Goal: Transaction & Acquisition: Purchase product/service

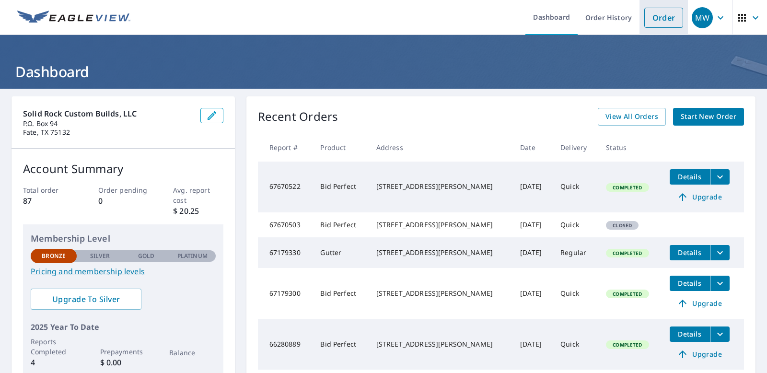
click at [658, 18] on link "Order" at bounding box center [664, 18] width 39 height 20
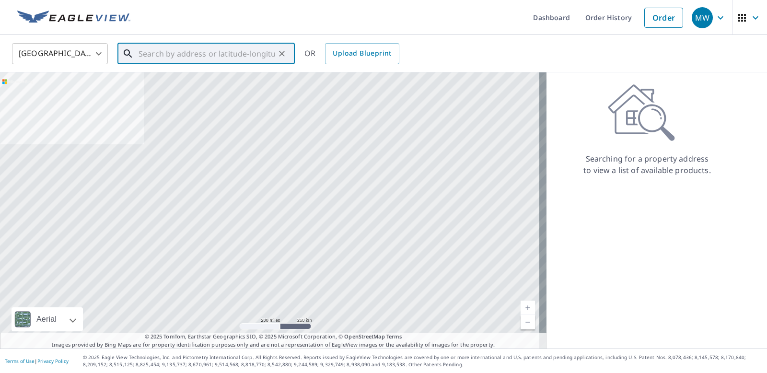
click at [150, 49] on input "text" at bounding box center [207, 53] width 137 height 27
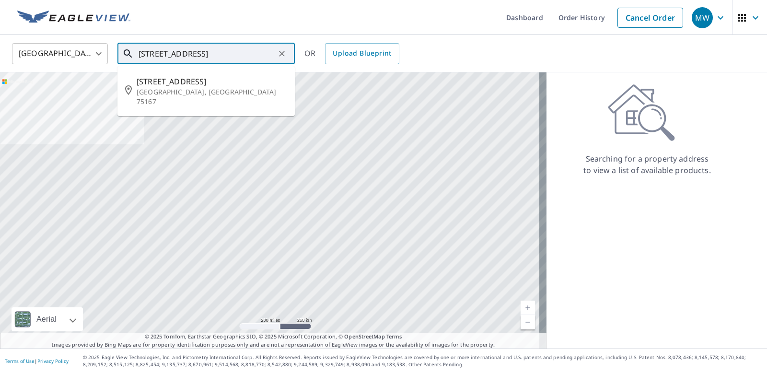
scroll to position [0, 12]
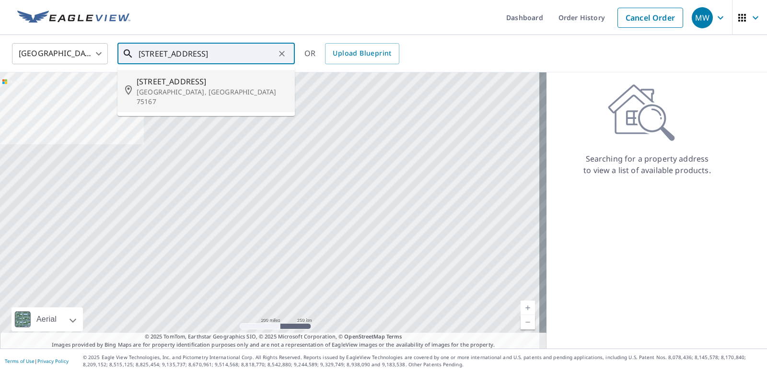
click at [249, 79] on span "[STREET_ADDRESS]" at bounding box center [212, 82] width 151 height 12
type input "[STREET_ADDRESS]"
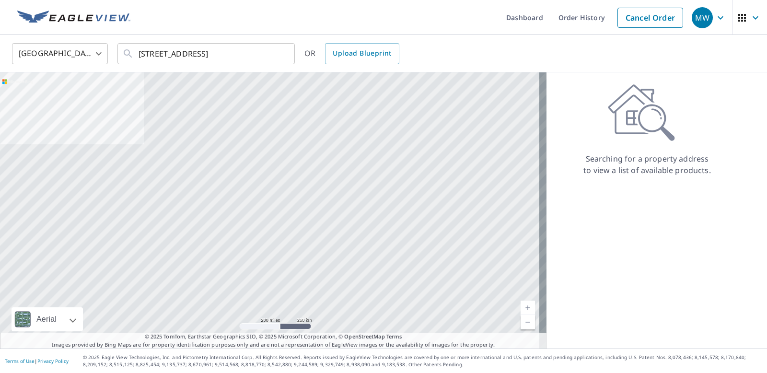
scroll to position [0, 0]
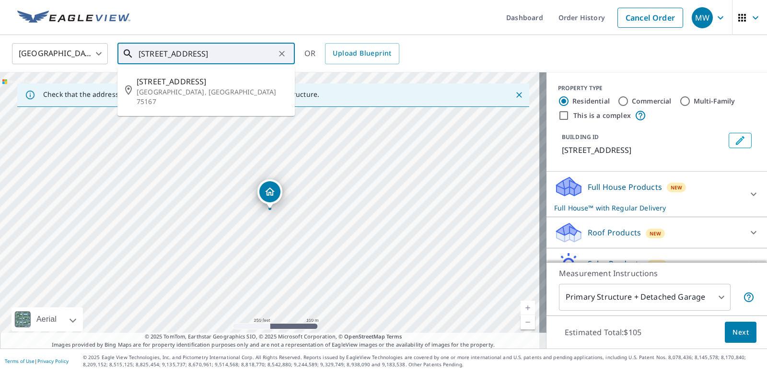
click at [215, 48] on input "[STREET_ADDRESS]" at bounding box center [207, 53] width 137 height 27
click at [213, 54] on input "[STREET_ADDRESS]" at bounding box center [207, 53] width 137 height 27
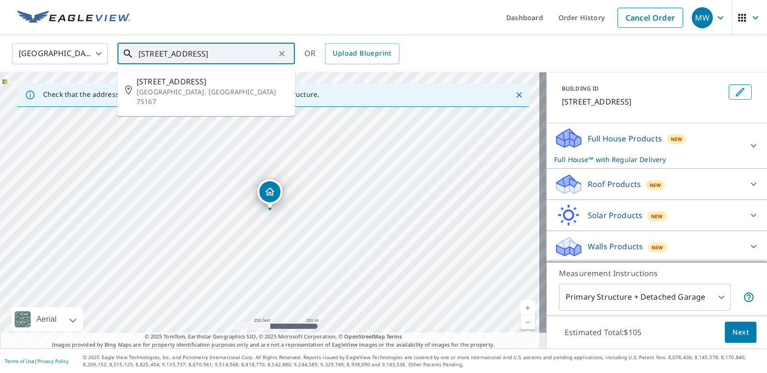
scroll to position [48, 0]
click at [748, 183] on icon at bounding box center [754, 184] width 12 height 12
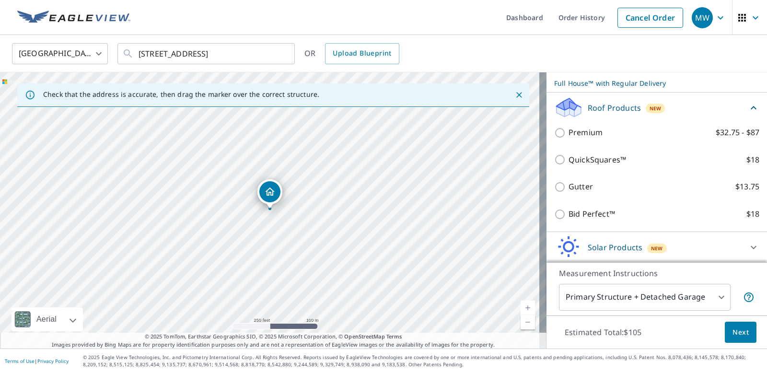
scroll to position [125, 0]
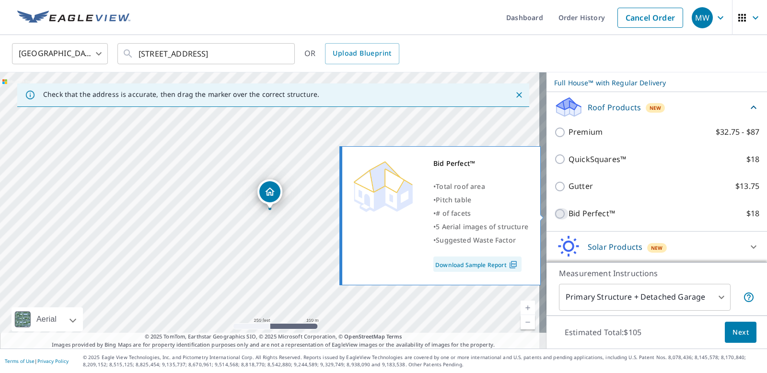
click at [554, 214] on input "Bid Perfect™ $18" at bounding box center [561, 214] width 14 height 12
checkbox input "true"
checkbox input "false"
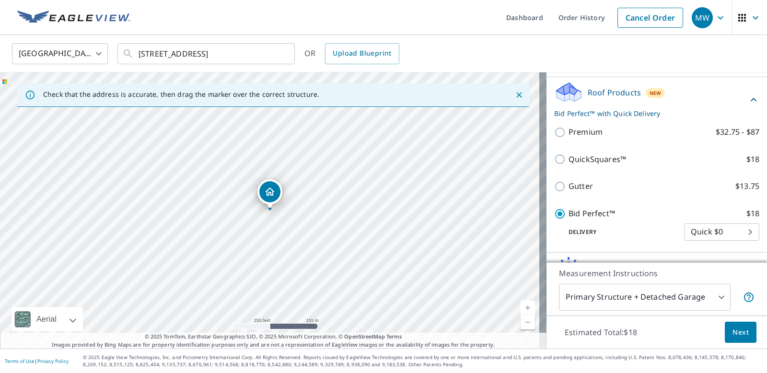
scroll to position [179, 0]
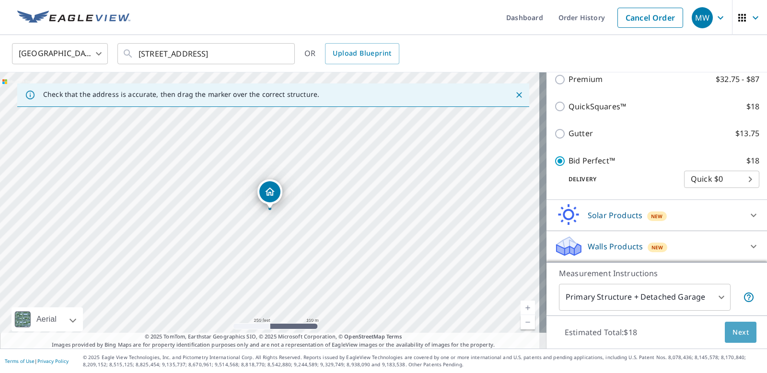
click at [733, 333] on span "Next" at bounding box center [741, 333] width 16 height 12
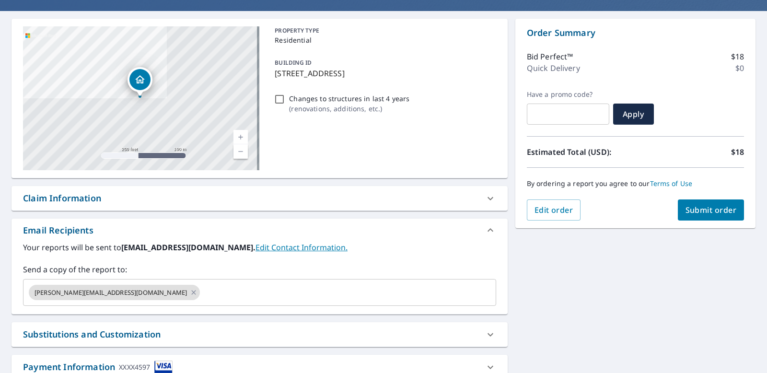
scroll to position [146, 0]
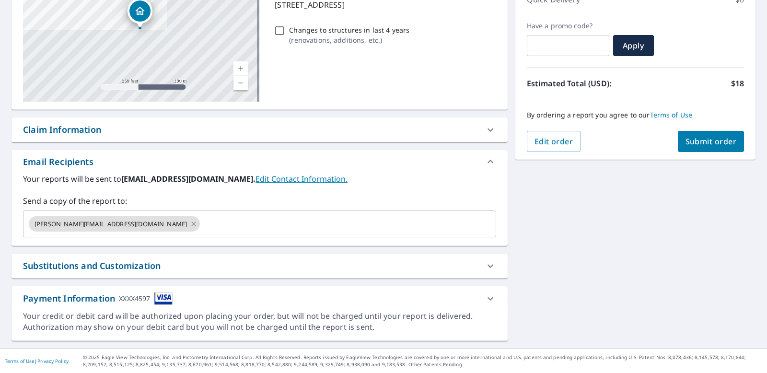
click at [283, 180] on link "Edit Contact Information." at bounding box center [302, 179] width 92 height 11
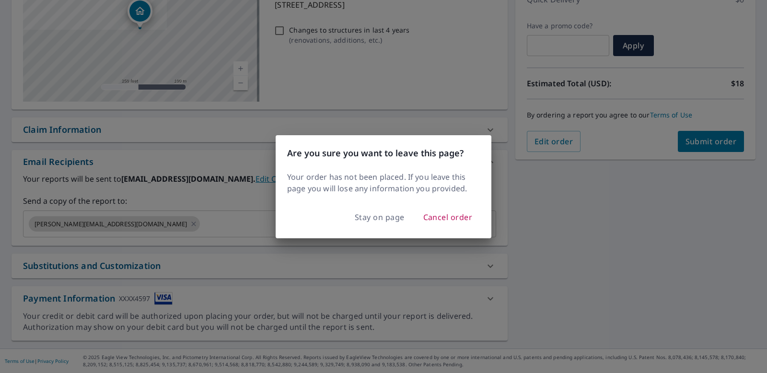
click at [216, 136] on div "Are you sure you want to leave this page? Your order has not been placed. If yo…" at bounding box center [383, 186] width 767 height 373
checkbox input "true"
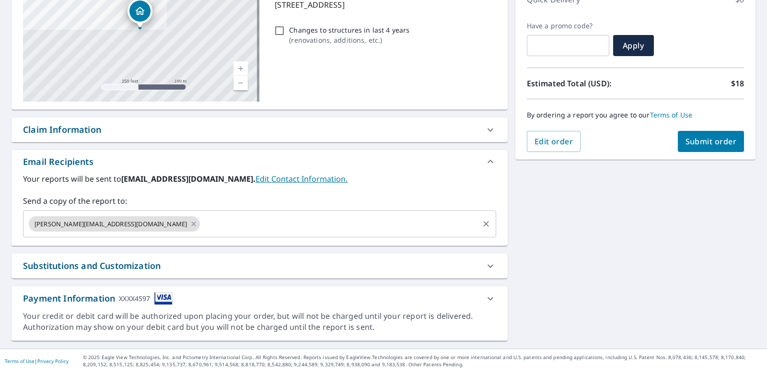
click at [201, 219] on input "text" at bounding box center [339, 224] width 276 height 18
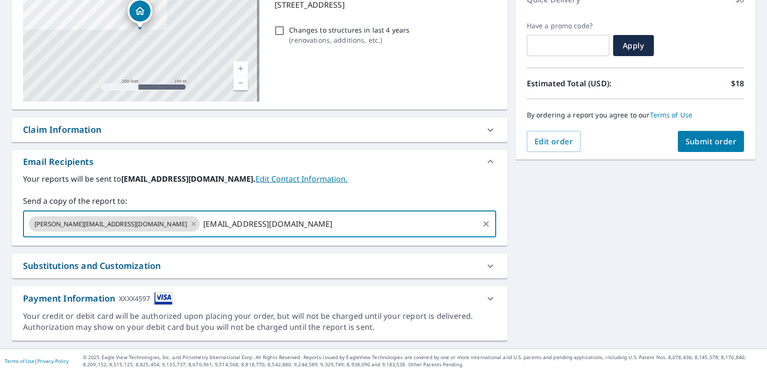
type input "[EMAIL_ADDRESS][DOMAIN_NAME]"
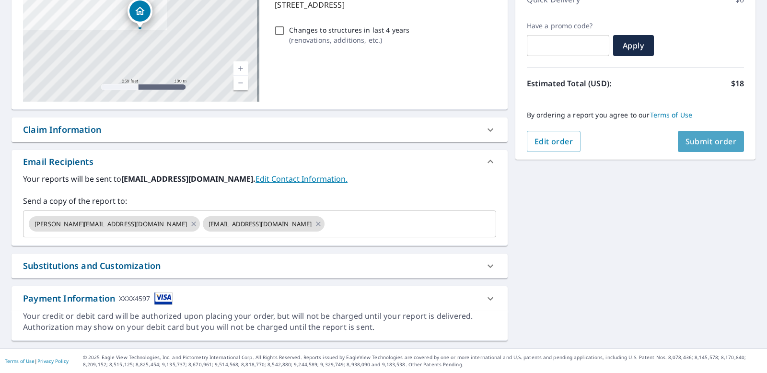
click at [715, 142] on span "Submit order" at bounding box center [711, 141] width 51 height 11
checkbox input "true"
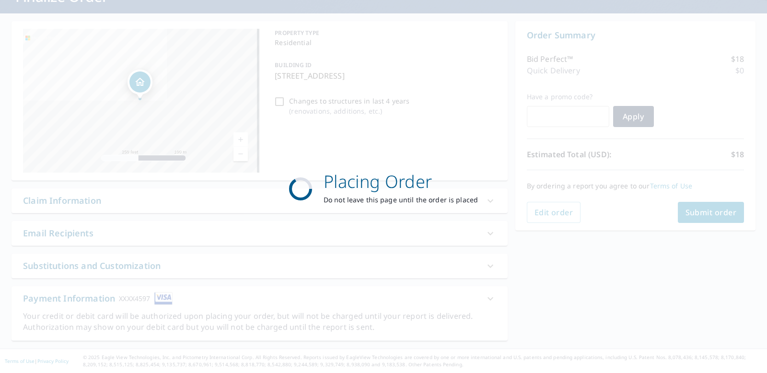
scroll to position [75, 0]
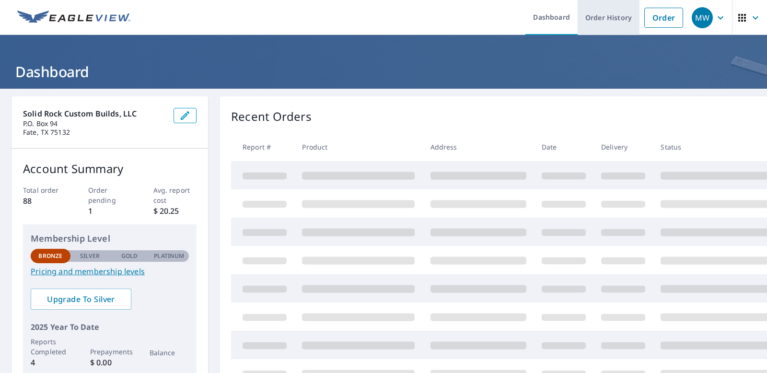
click at [618, 21] on link "Order History" at bounding box center [609, 17] width 62 height 35
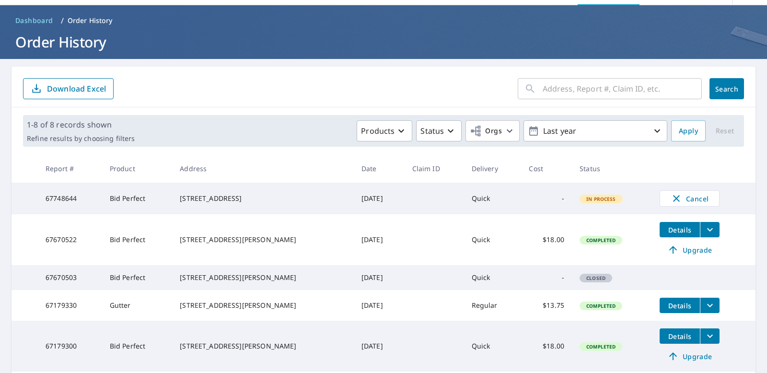
scroll to position [44, 0]
